Goal: Task Accomplishment & Management: Use online tool/utility

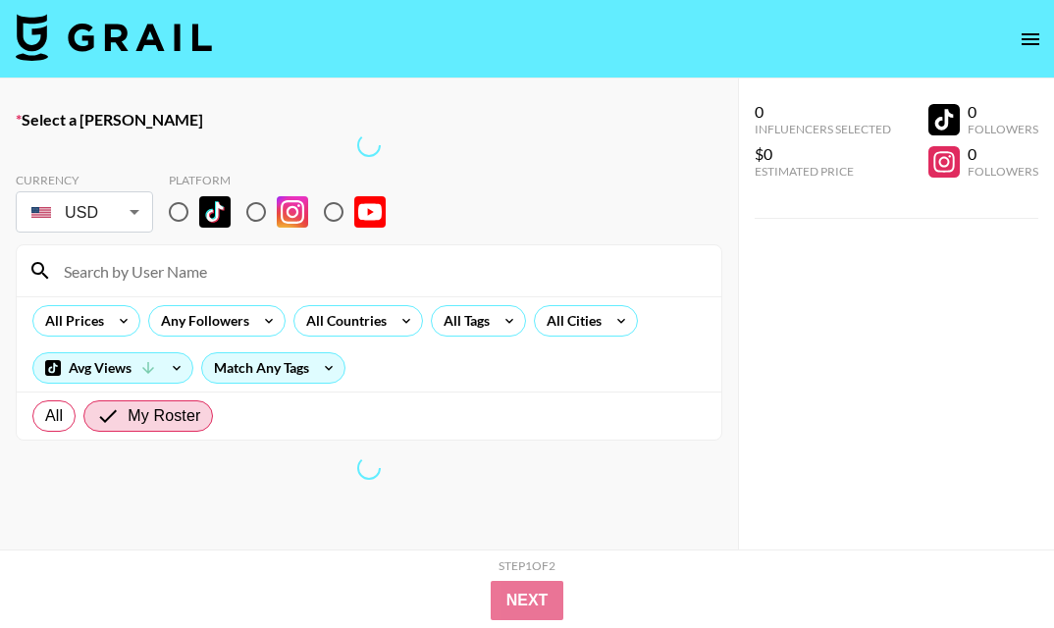
click at [1024, 41] on icon "open drawer" at bounding box center [1031, 39] width 24 height 24
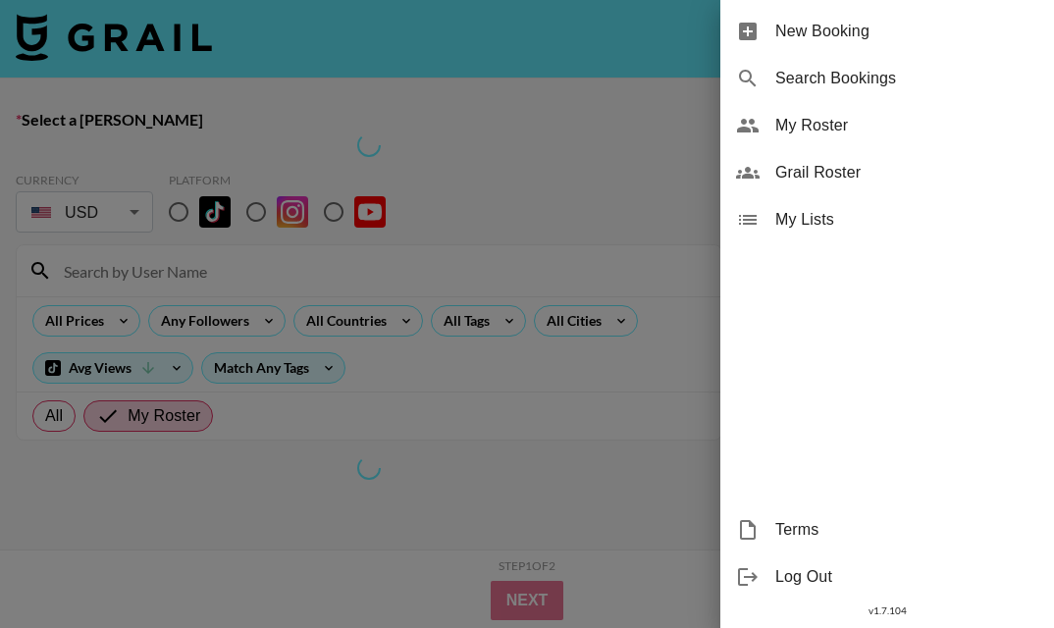
click at [865, 129] on span "My Roster" at bounding box center [907, 126] width 263 height 24
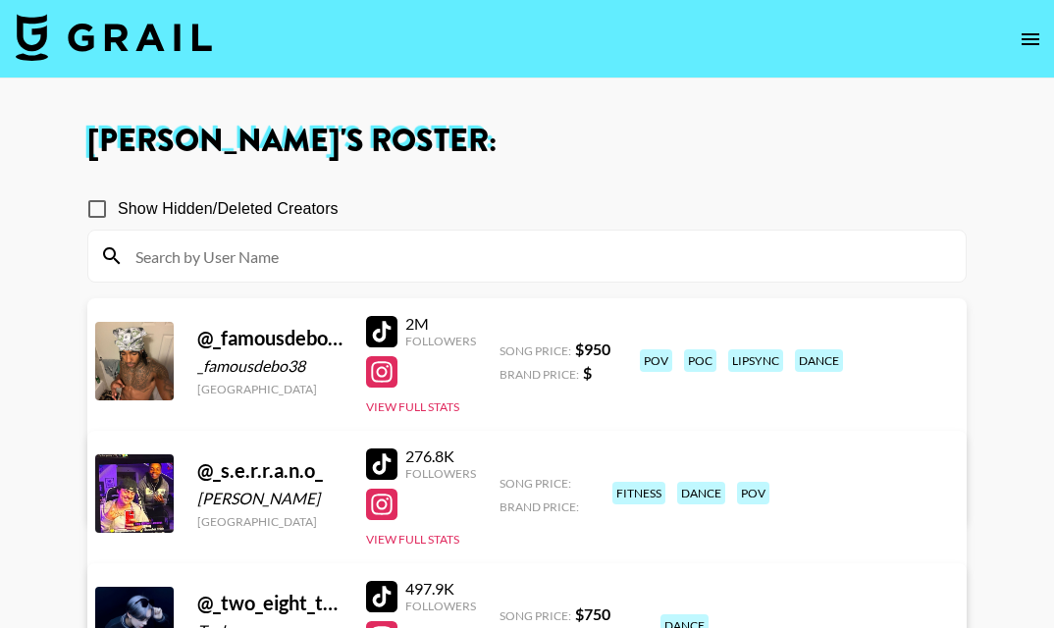
click at [1028, 51] on button "open drawer" at bounding box center [1030, 39] width 39 height 39
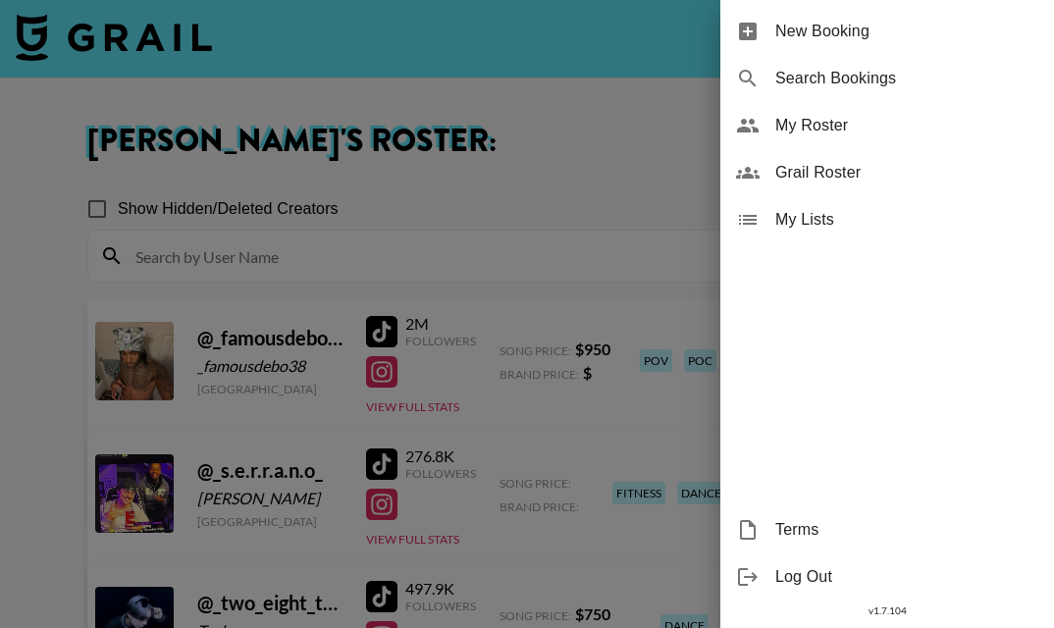
click at [810, 125] on span "My Roster" at bounding box center [907, 126] width 263 height 24
click at [184, 32] on div at bounding box center [527, 314] width 1054 height 628
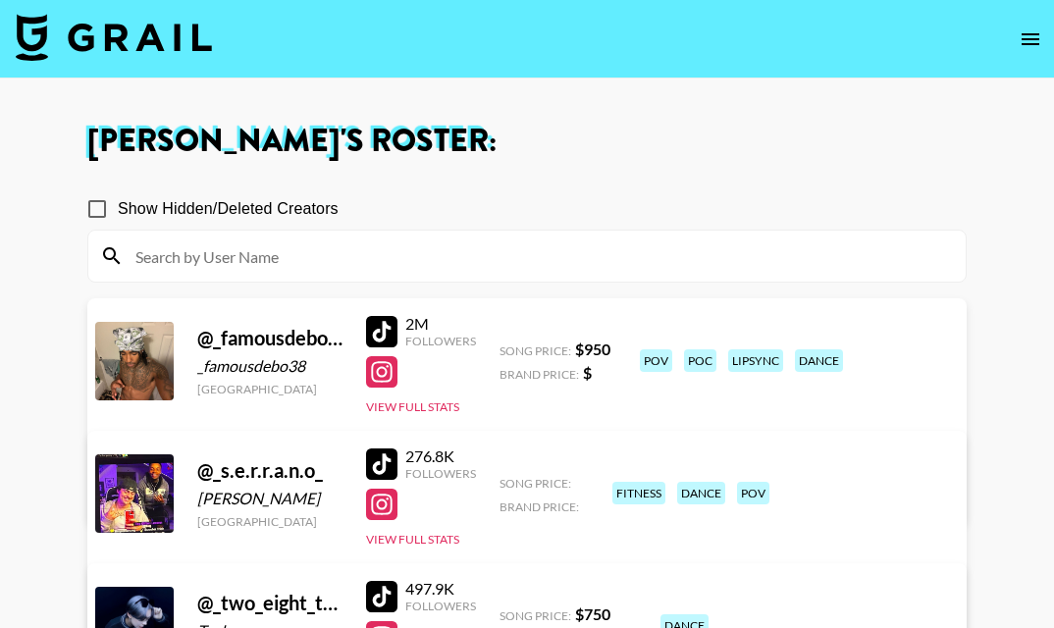
click at [128, 32] on img at bounding box center [114, 37] width 196 height 47
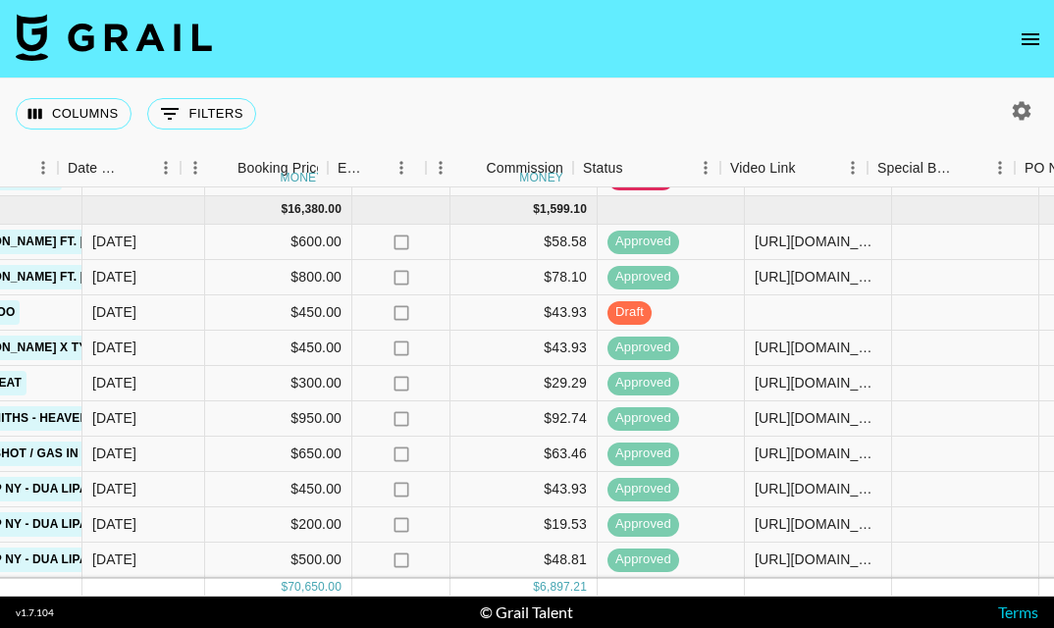
scroll to position [2663, 1040]
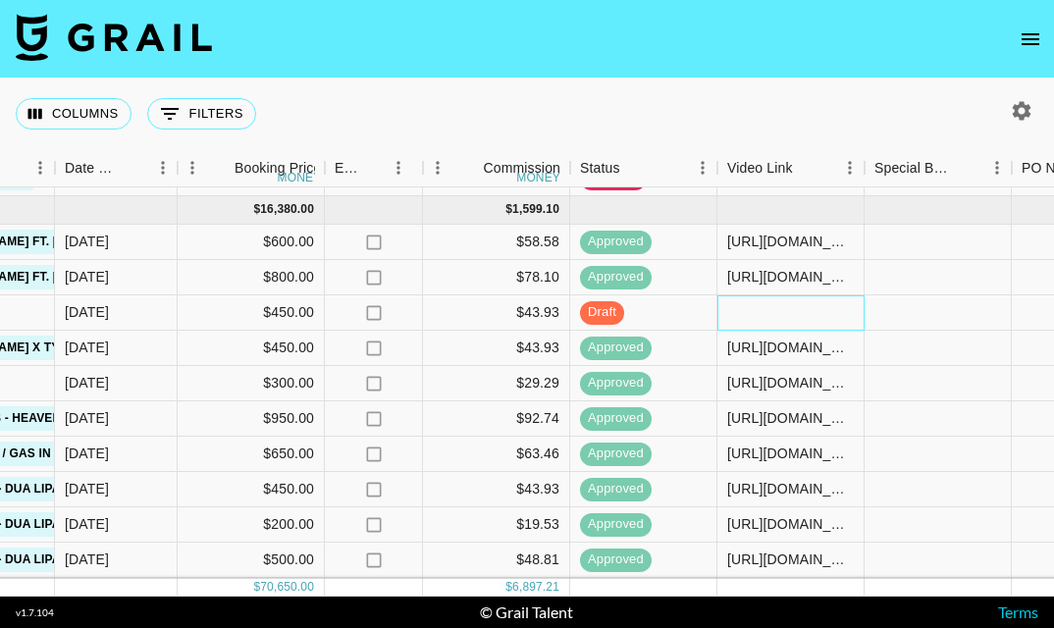
click at [805, 307] on div at bounding box center [791, 312] width 147 height 35
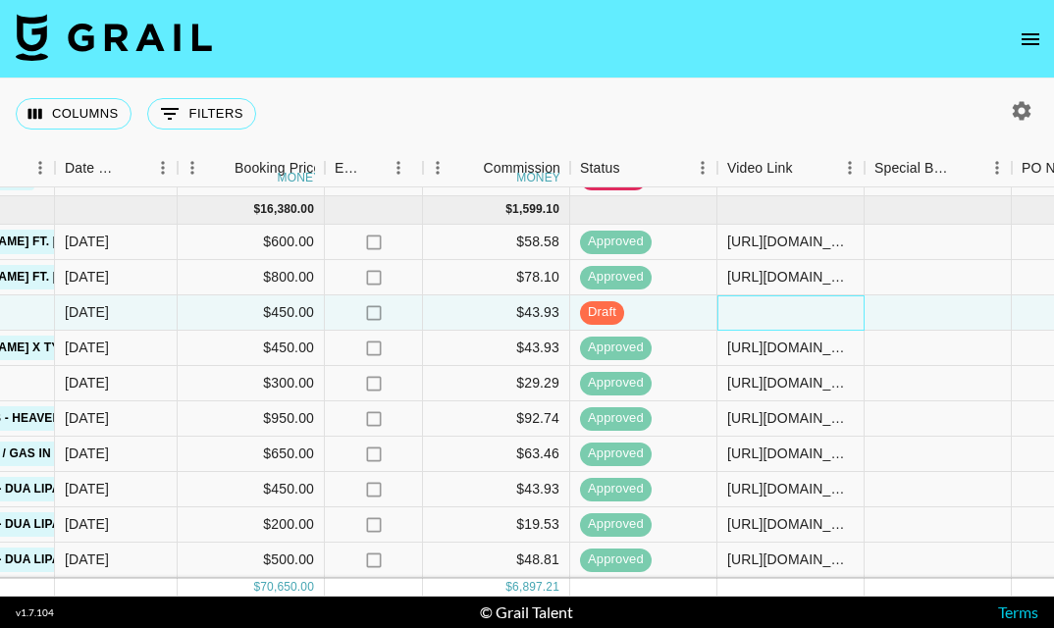
click at [806, 308] on div at bounding box center [791, 312] width 147 height 35
type input "[URL][DOMAIN_NAME]"
click at [961, 309] on div at bounding box center [938, 312] width 147 height 35
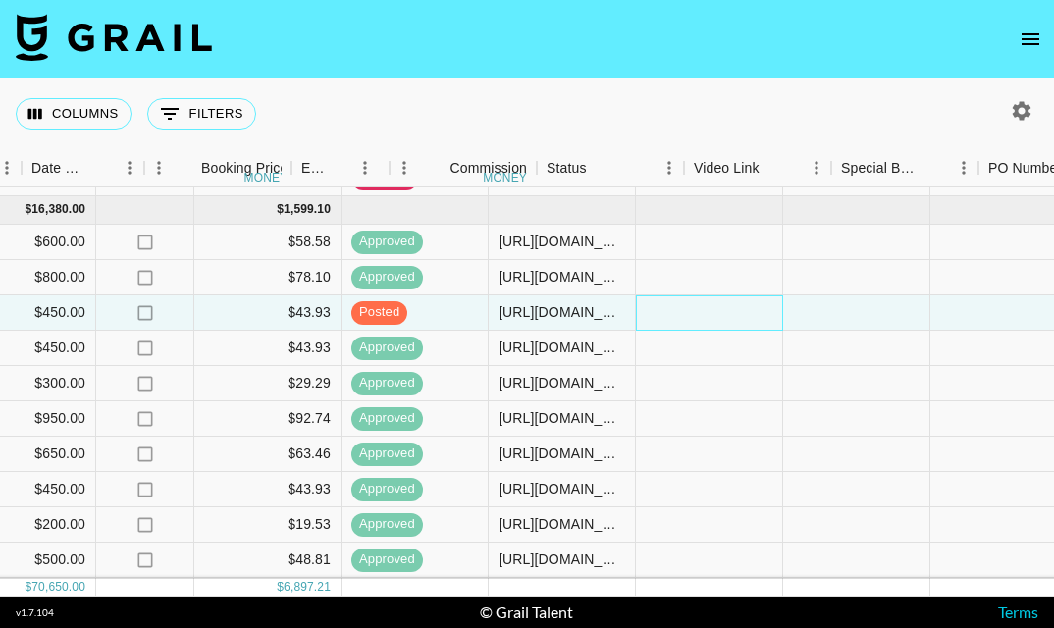
scroll to position [2663, 1960]
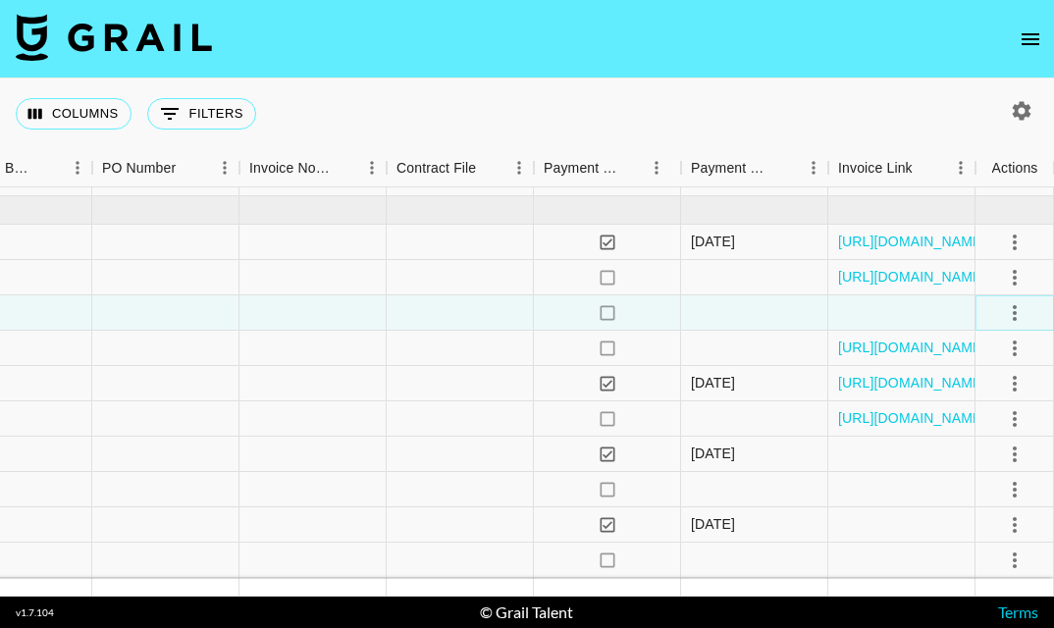
click at [1014, 314] on icon "select merge strategy" at bounding box center [1015, 313] width 4 height 16
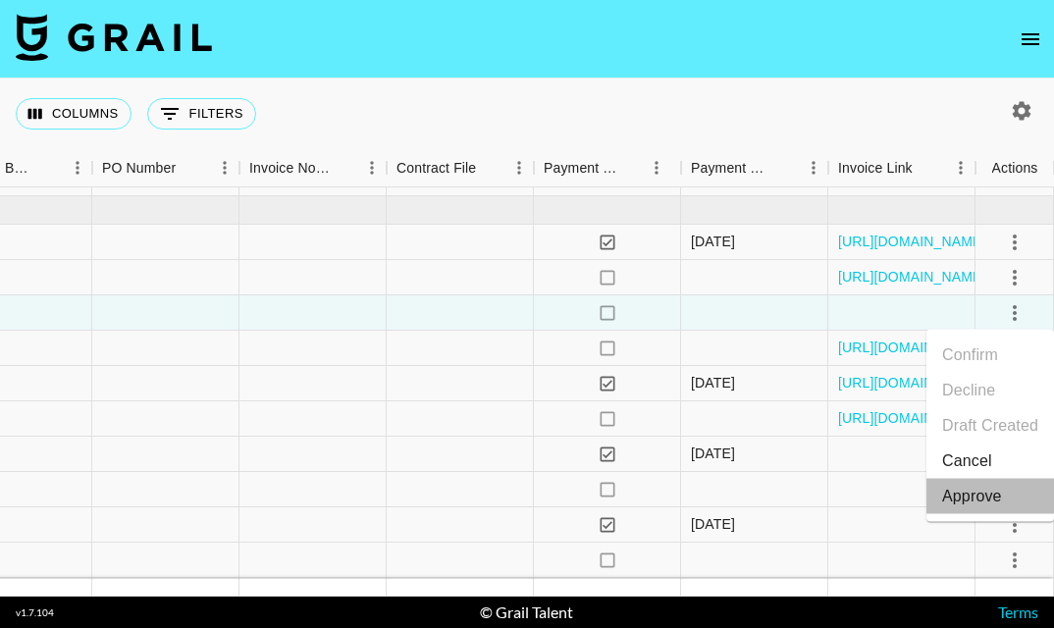
click at [963, 501] on div "Approve" at bounding box center [972, 497] width 60 height 24
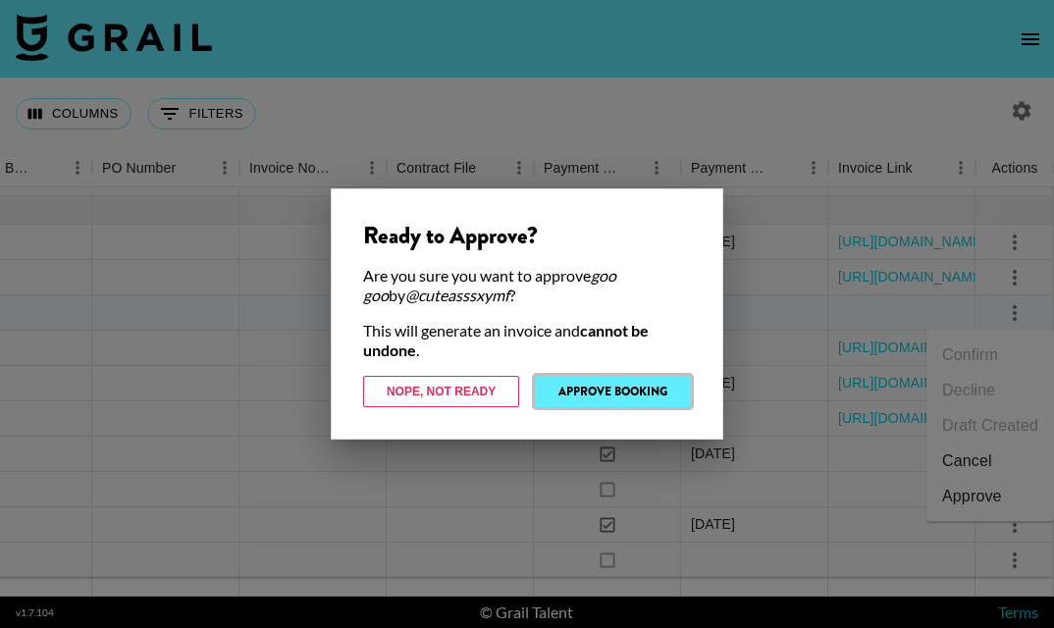
click at [643, 399] on button "Approve Booking" at bounding box center [613, 391] width 156 height 31
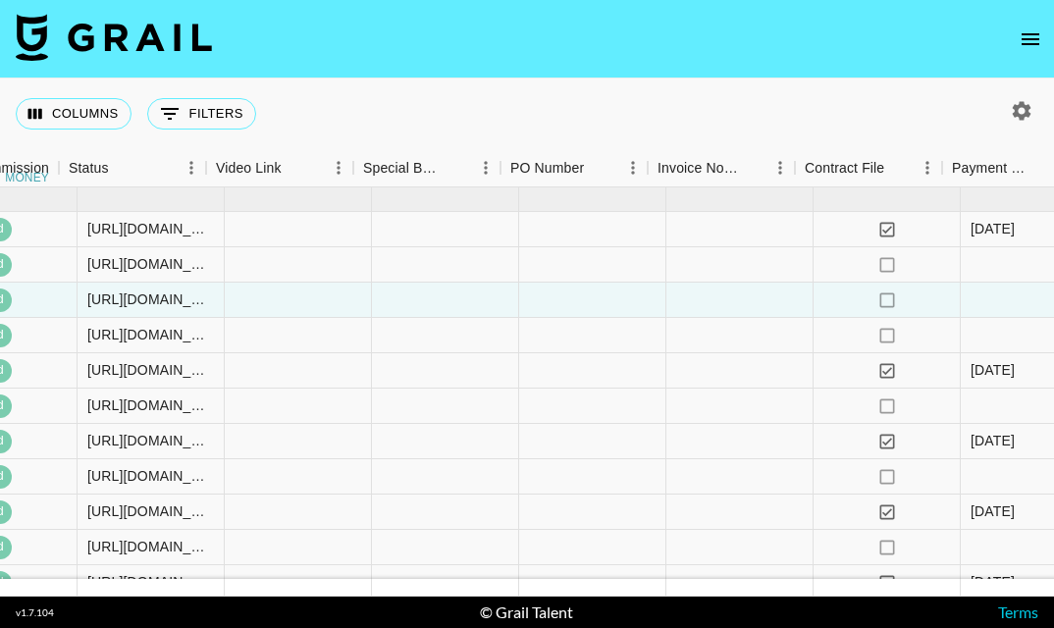
scroll to position [2676, 1960]
